Goal: Task Accomplishment & Management: Manage account settings

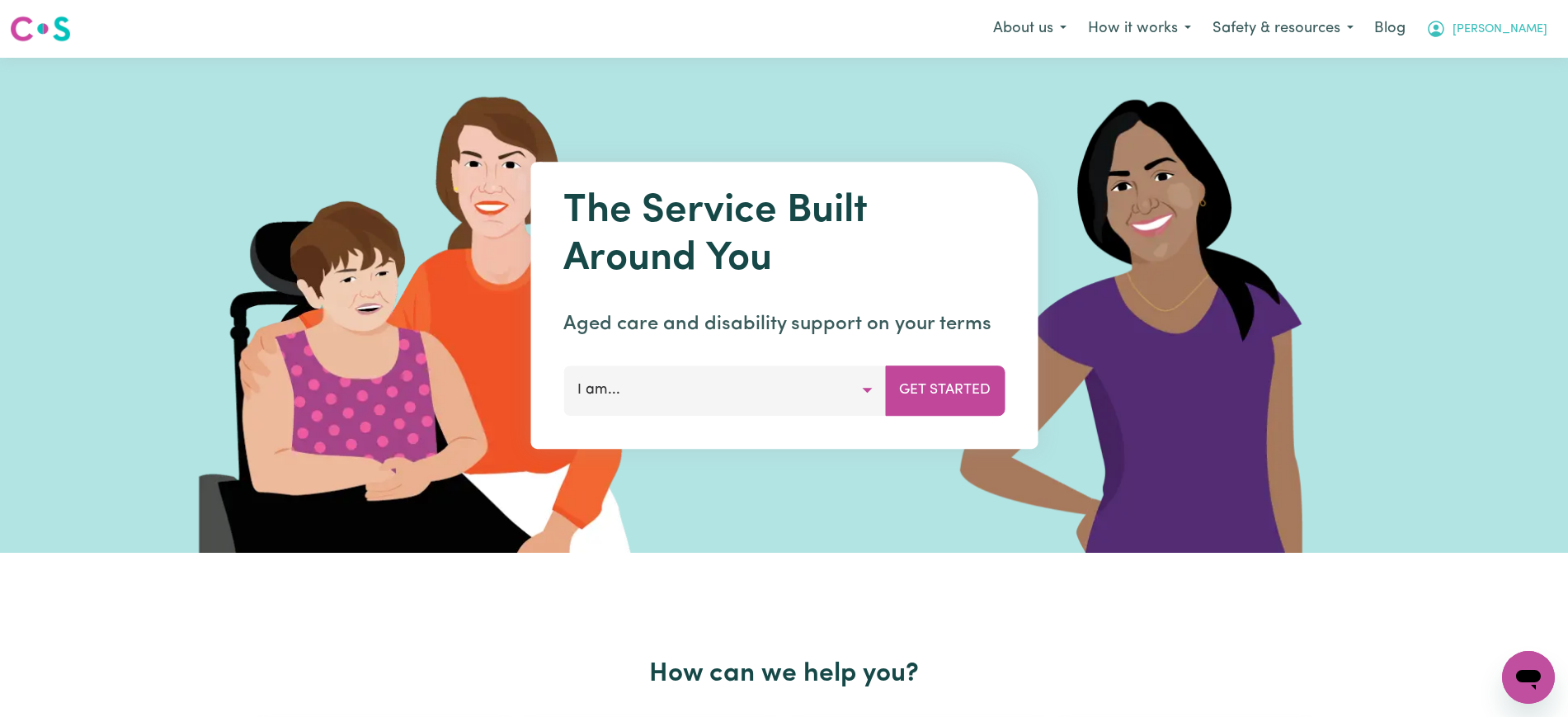
click at [1393, 31] on icon "My Account" at bounding box center [1435, 28] width 5 height 6
click at [1393, 99] on link "Logout" at bounding box center [1492, 94] width 131 height 31
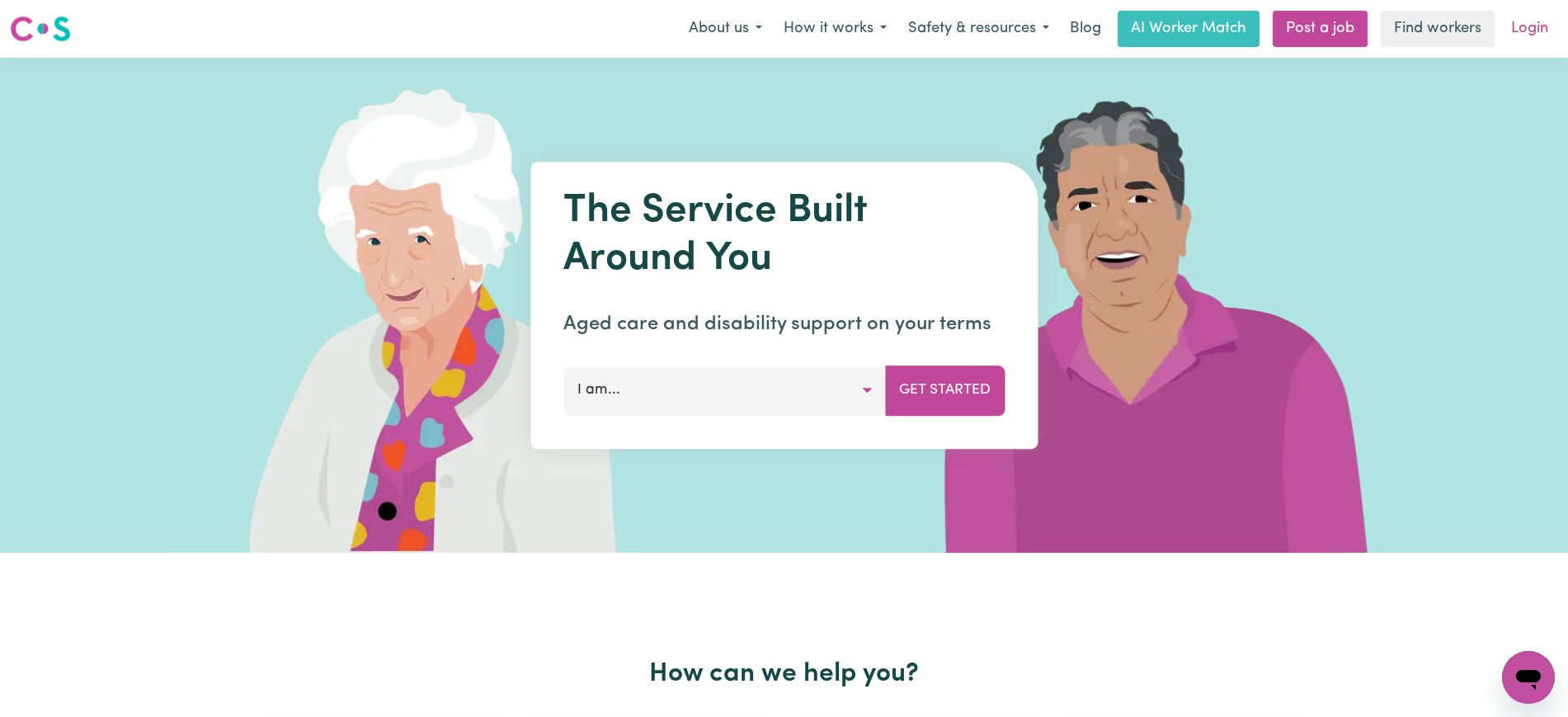
click at [1393, 25] on link "Login" at bounding box center [1529, 29] width 57 height 36
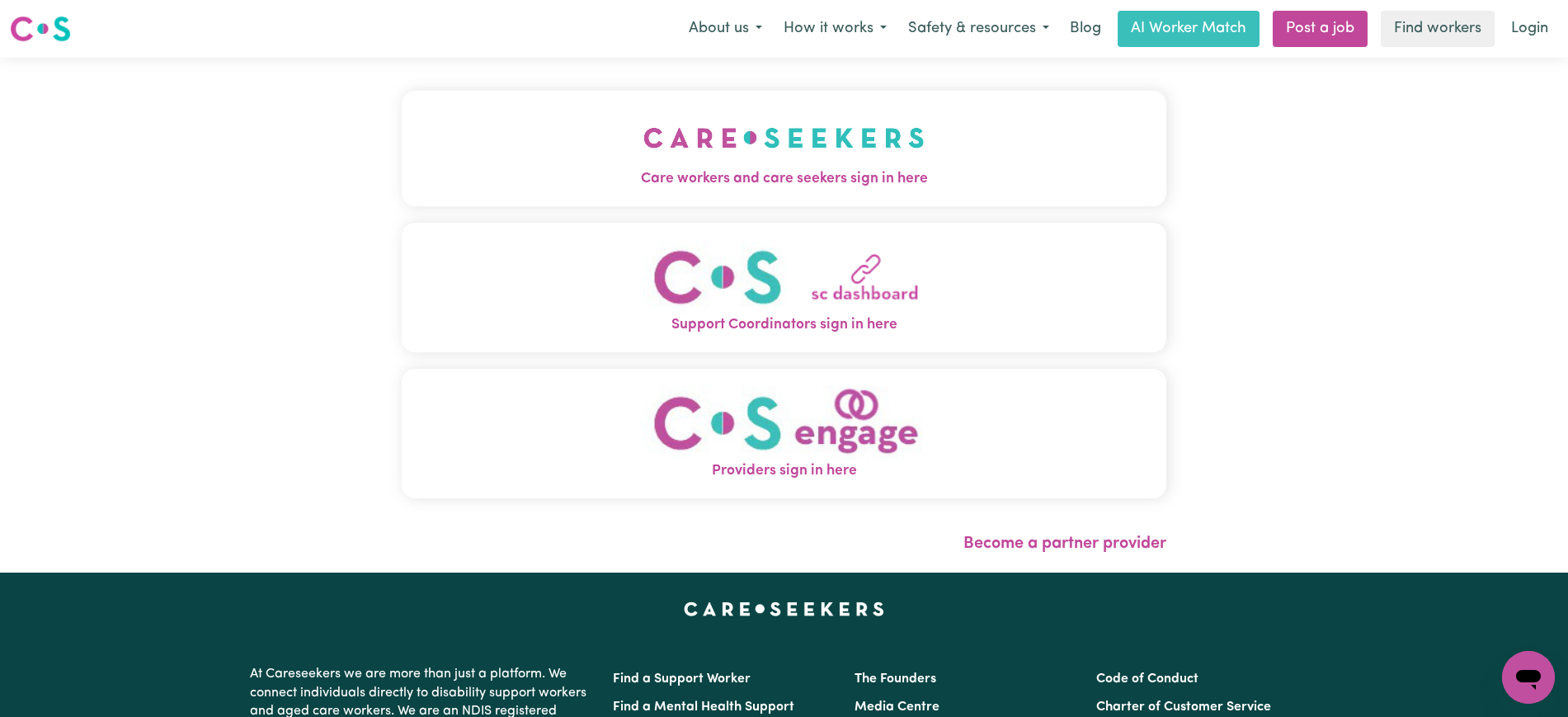
click at [788, 160] on img "Care workers and care seekers sign in here" at bounding box center [784, 138] width 281 height 61
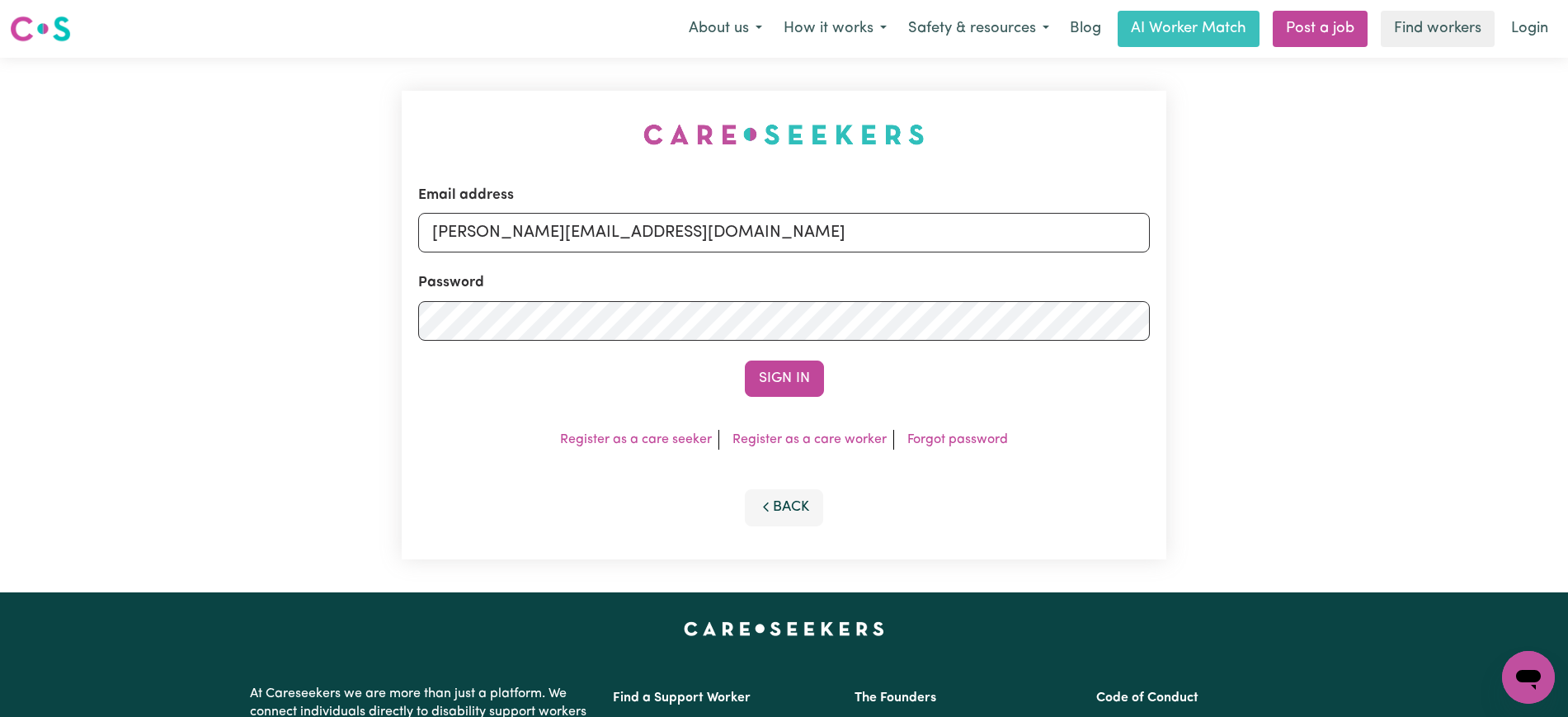
click at [430, 84] on div "Email address [PERSON_NAME][EMAIL_ADDRESS][DOMAIN_NAME] Password Sign In Regist…" at bounding box center [784, 325] width 784 height 535
click at [730, 230] on input "[PERSON_NAME][EMAIL_ADDRESS][DOMAIN_NAME]" at bounding box center [784, 232] width 732 height 40
drag, startPoint x: 534, startPoint y: 231, endPoint x: 1410, endPoint y: 231, distance: 876.0
click at [1393, 231] on div "Email address [EMAIL_ADDRESS][DOMAIN_NAME] Password Sign In Register as a care …" at bounding box center [784, 325] width 1568 height 535
type input "SUPERUSER~[EMAIL_ADDRESS][DOMAIN_NAME]"
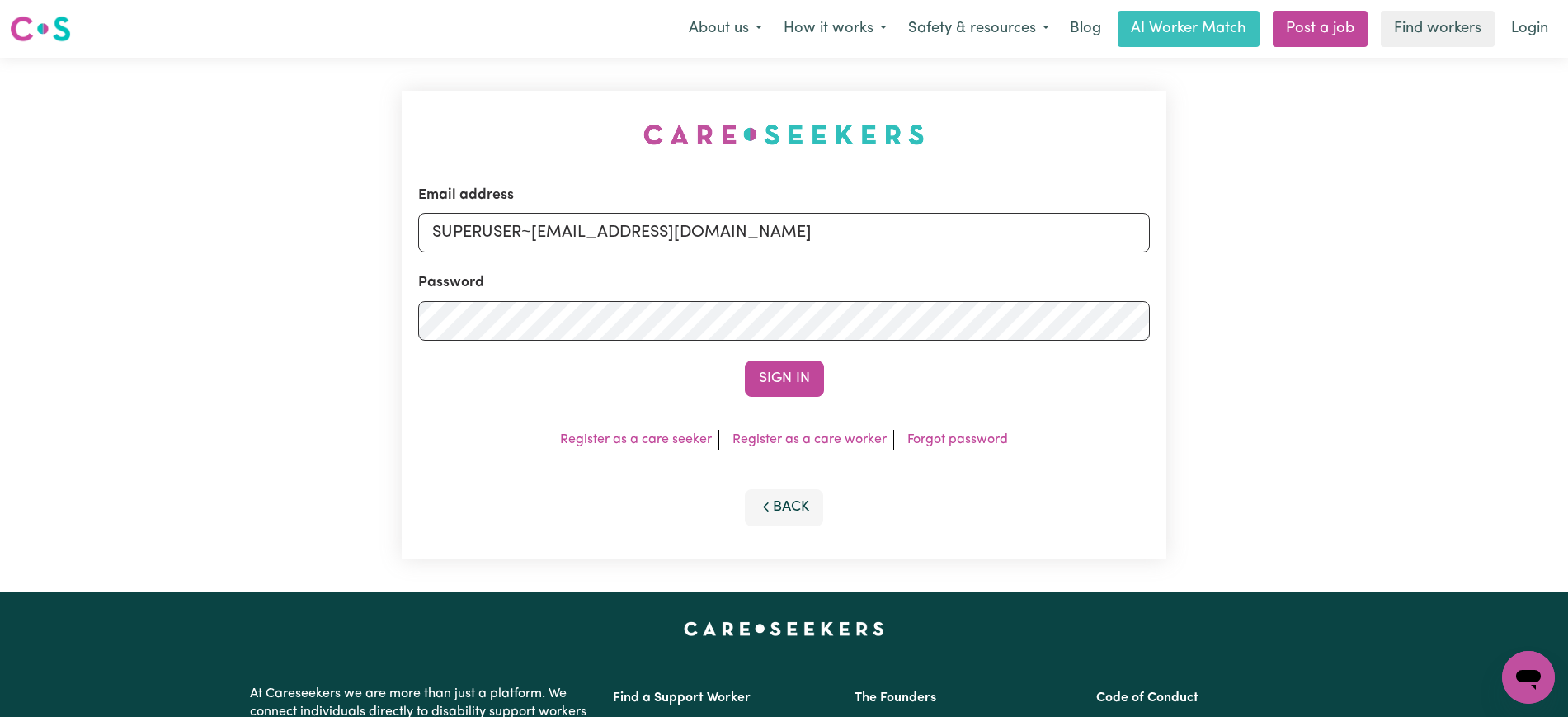
click at [745, 360] on button "Sign In" at bounding box center [784, 378] width 79 height 36
